Goal: Transaction & Acquisition: Purchase product/service

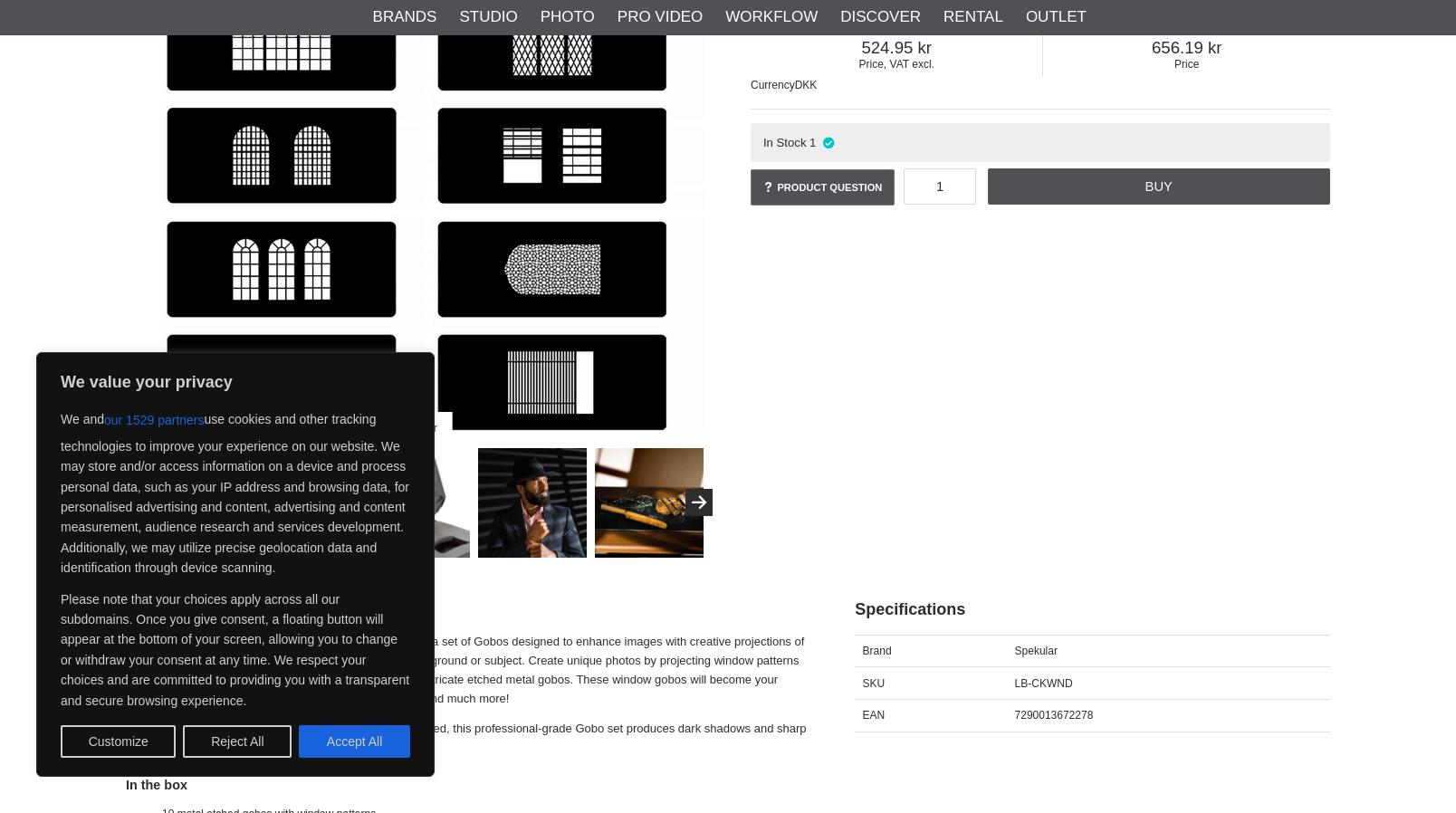
scroll to position [90, 0]
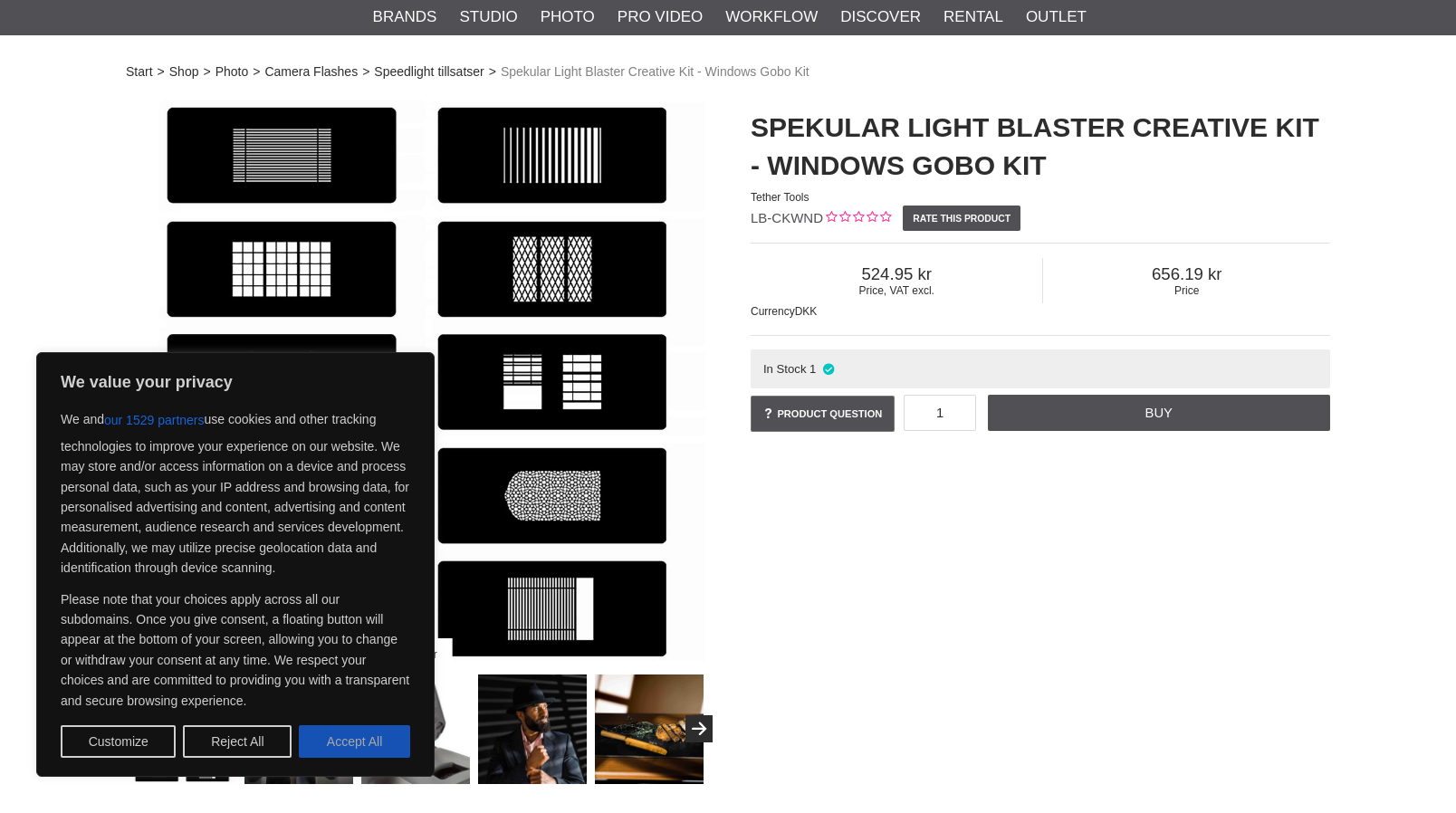
click at [373, 746] on button "Accept All" at bounding box center [355, 741] width 111 height 33
checkbox input "true"
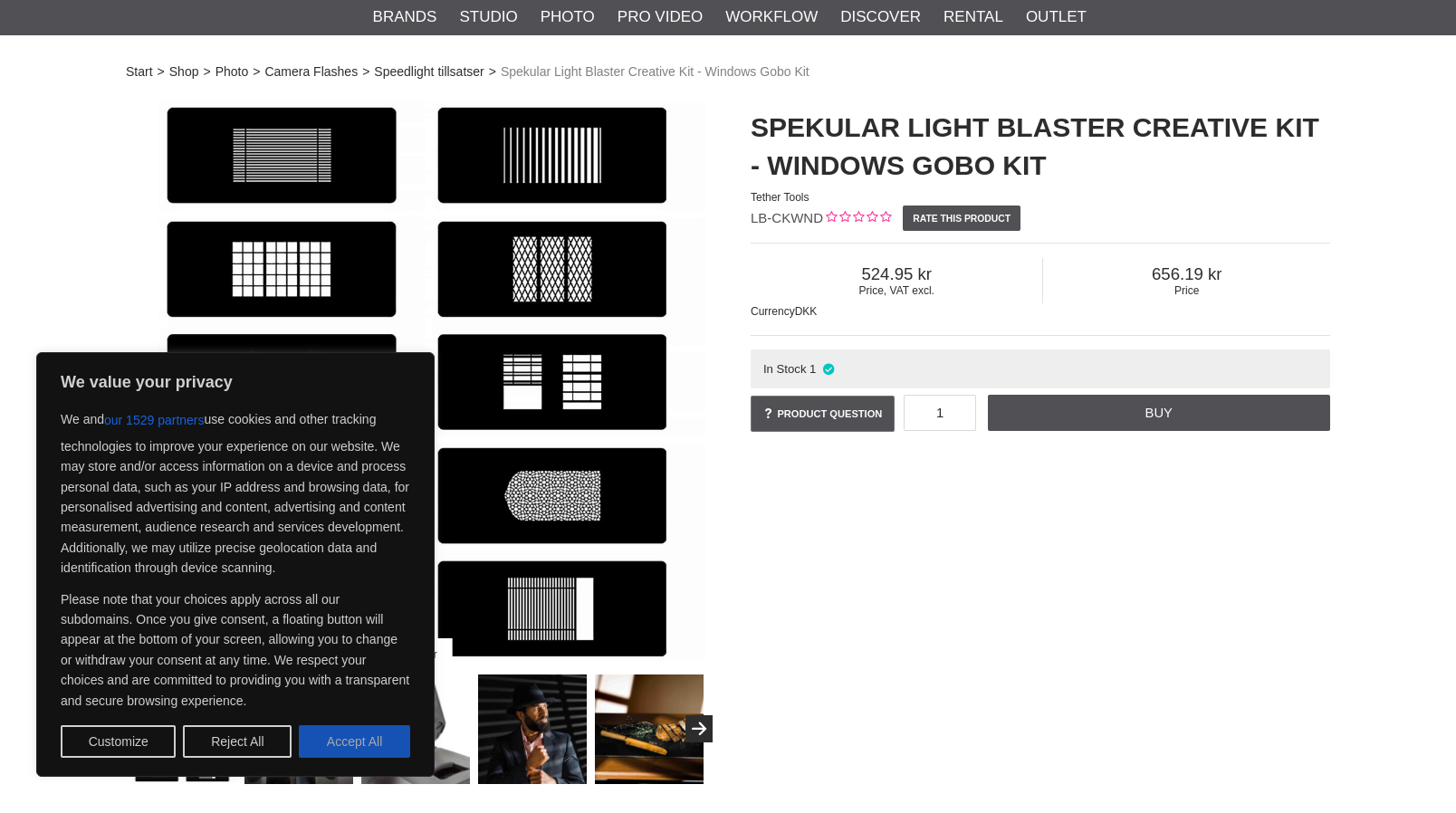
checkbox input "true"
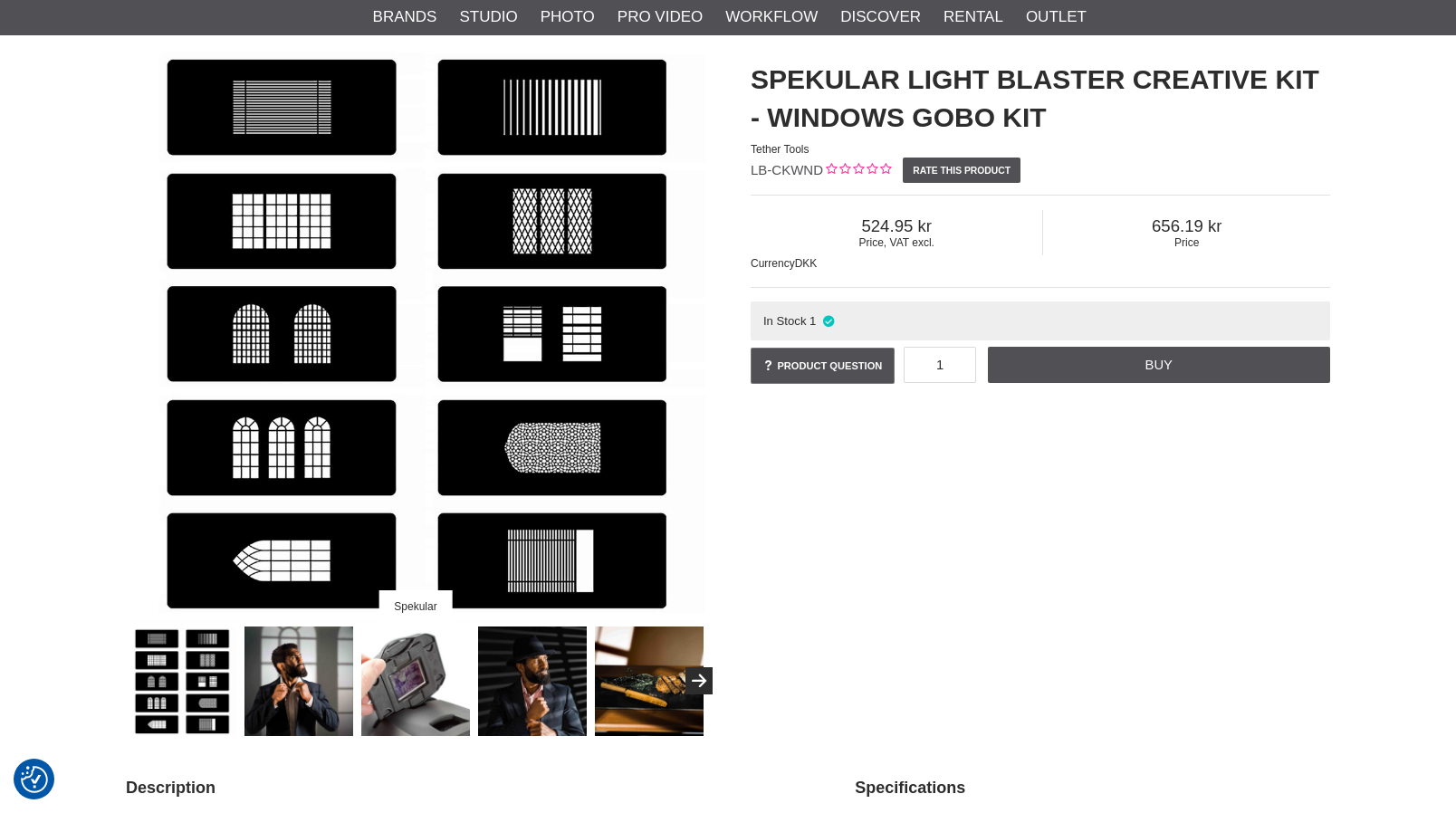
scroll to position [362, 0]
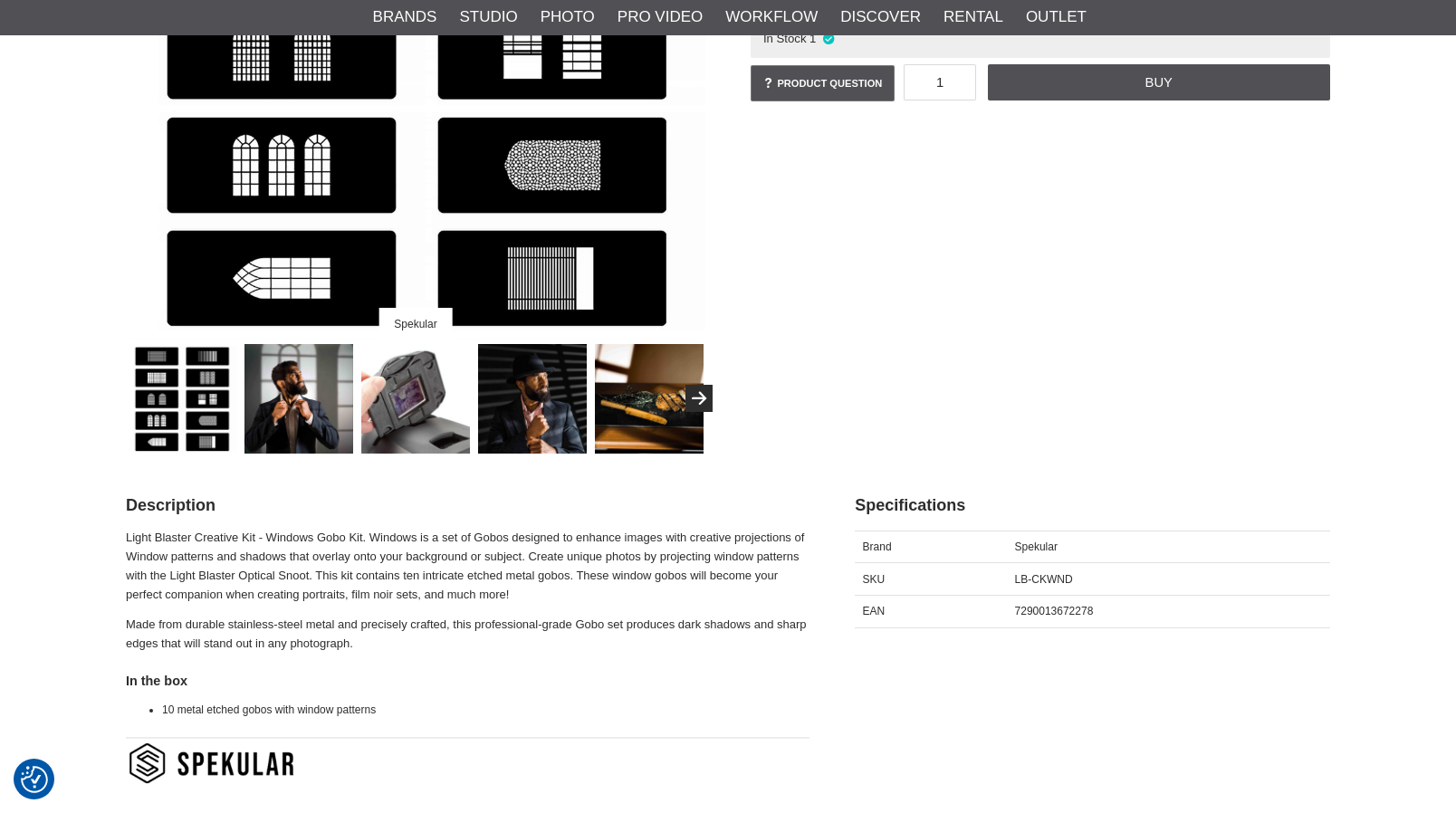
scroll to position [453, 0]
